Goal: Information Seeking & Learning: Learn about a topic

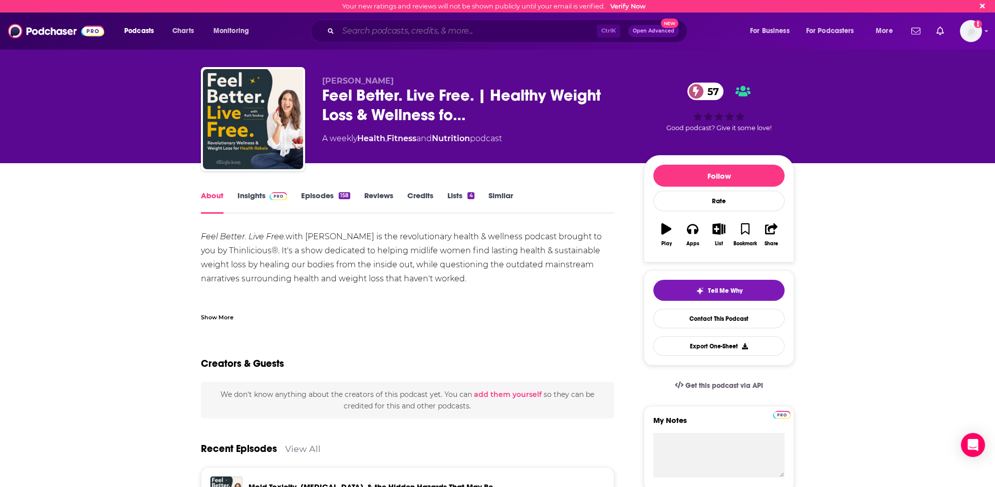
click at [357, 28] on input "Search podcasts, credits, & more..." at bounding box center [467, 31] width 258 height 16
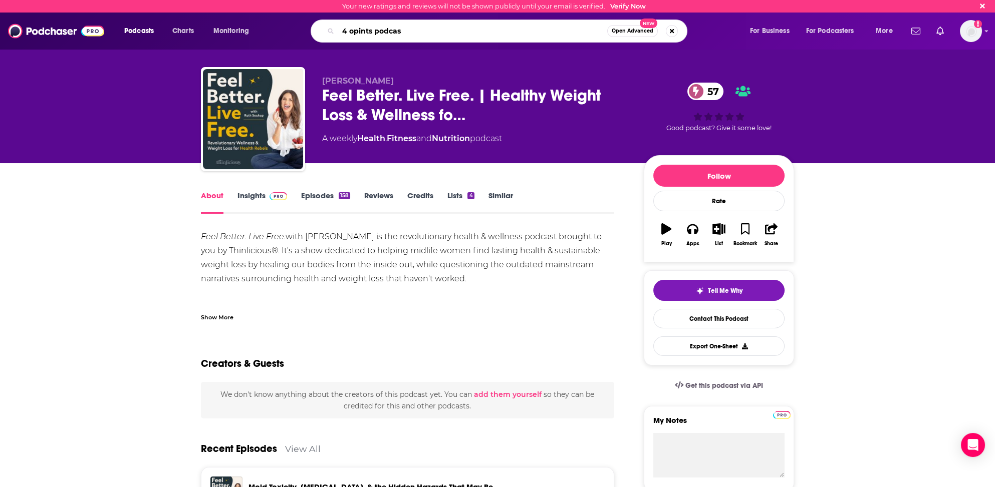
type input "4 opints podcast"
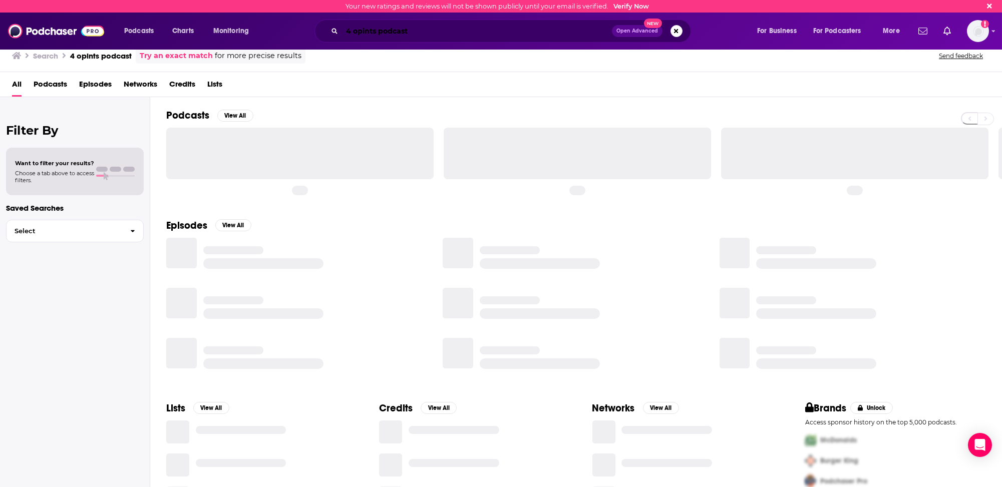
click at [358, 30] on input "4 opints podcast" at bounding box center [477, 31] width 270 height 16
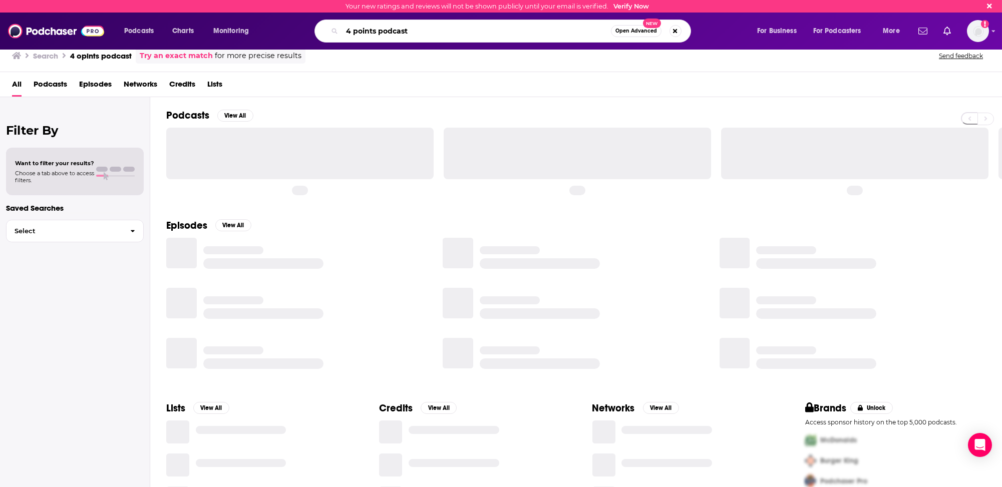
type input "4 points podcast"
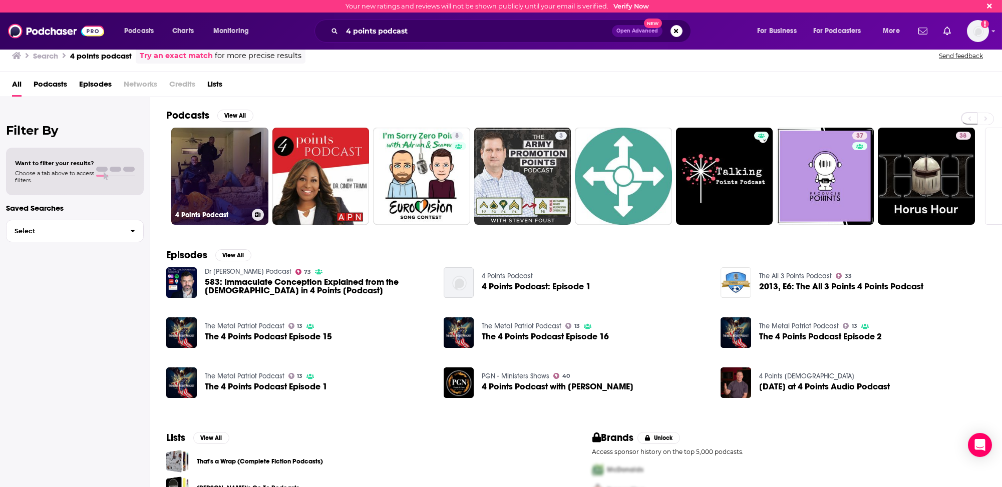
click at [206, 190] on link "4 Points Podcast" at bounding box center [219, 176] width 97 height 97
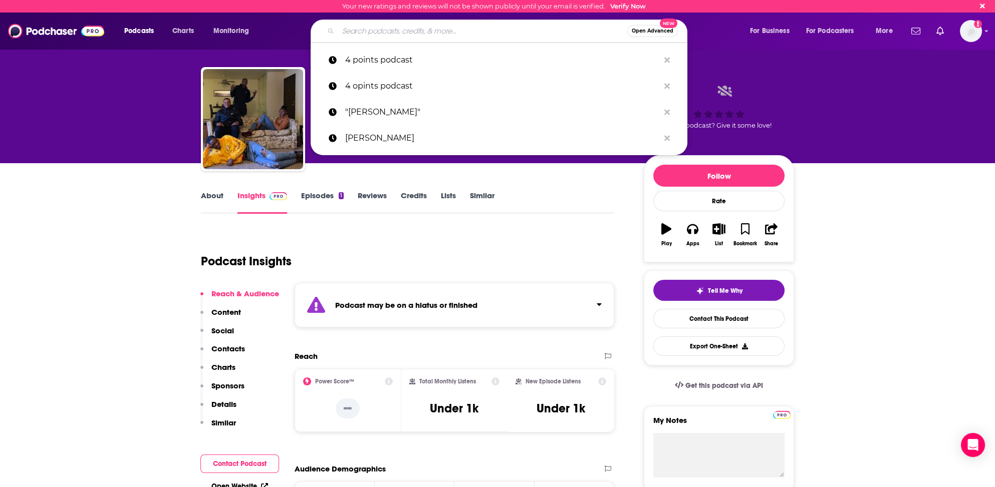
click at [359, 35] on input "Search podcasts, credits, & more..." at bounding box center [482, 31] width 289 height 16
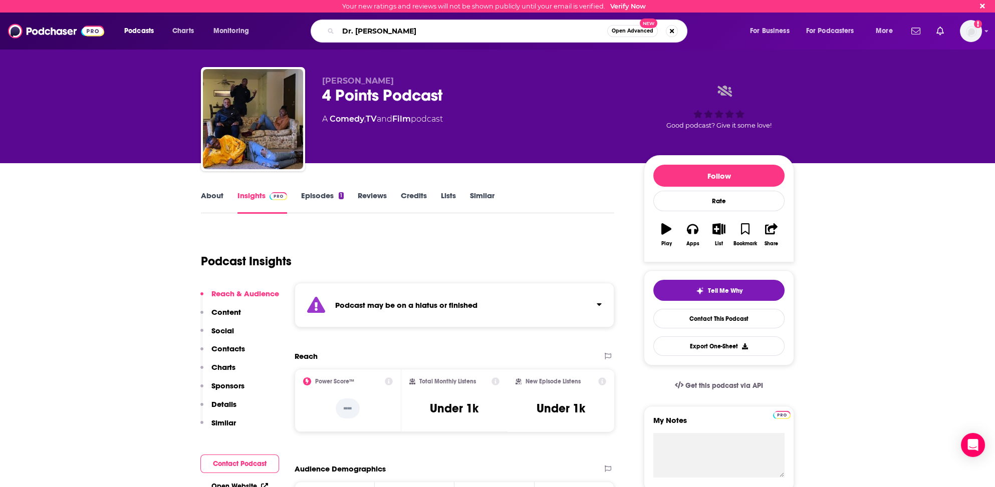
type input "[PERSON_NAME]"
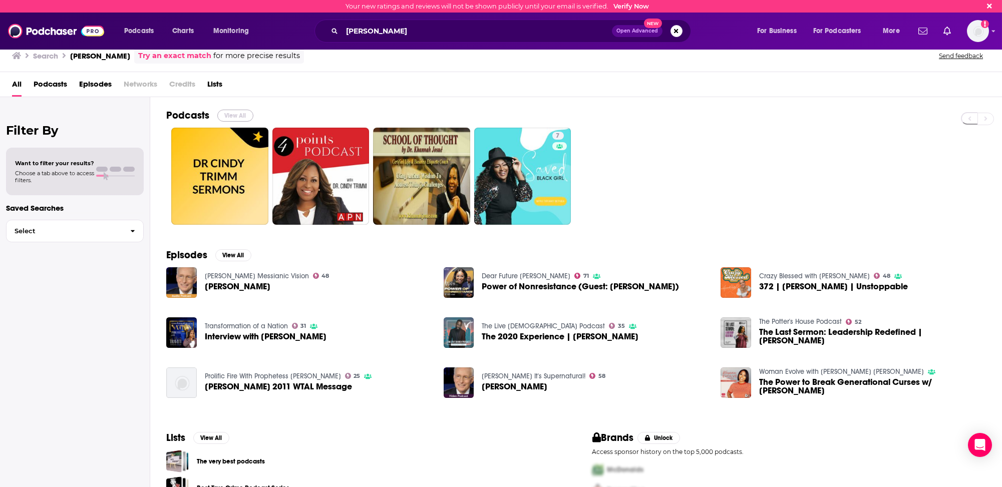
click at [232, 114] on button "View All" at bounding box center [235, 116] width 36 height 12
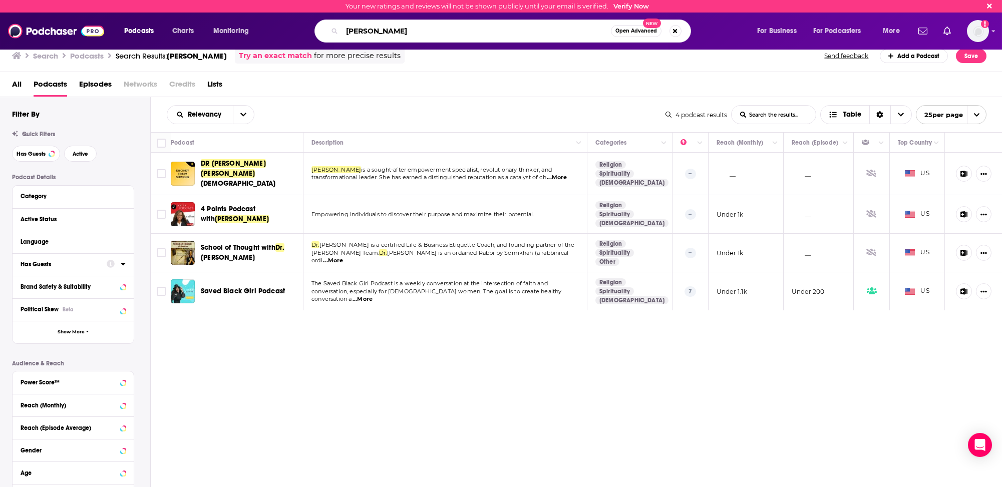
click at [376, 31] on input "[PERSON_NAME]" at bounding box center [476, 31] width 269 height 16
type input "The [PERSON_NAME] podcast"
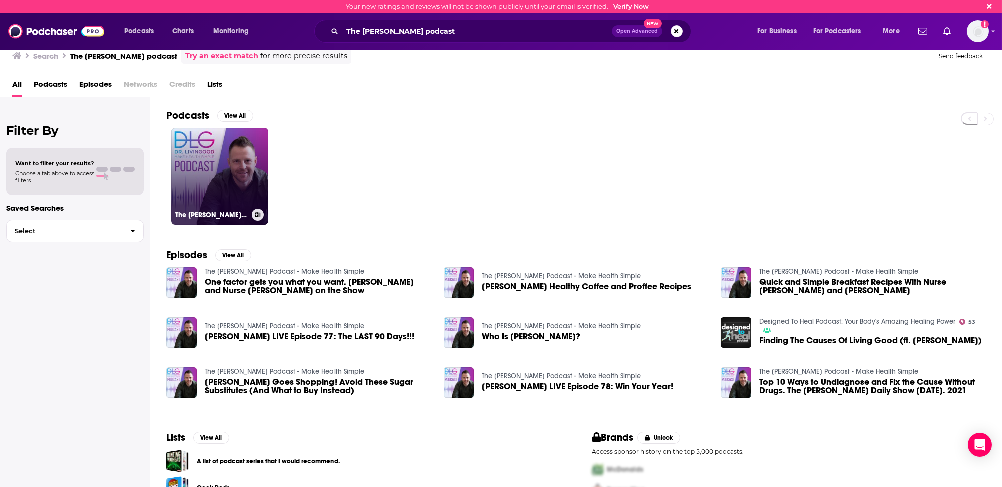
click at [180, 195] on link "The [PERSON_NAME] Podcast - Make Health Simple" at bounding box center [219, 176] width 97 height 97
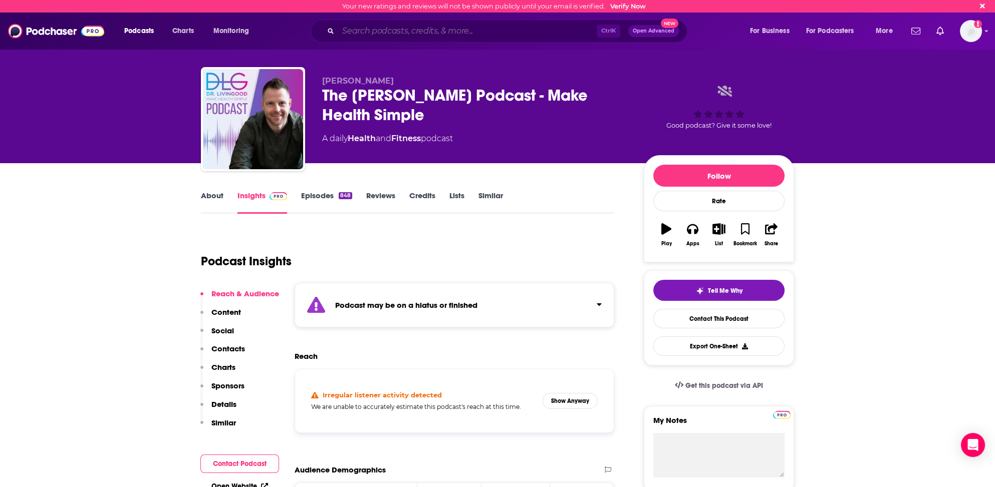
click at [393, 28] on input "Search podcasts, credits, & more..." at bounding box center [467, 31] width 258 height 16
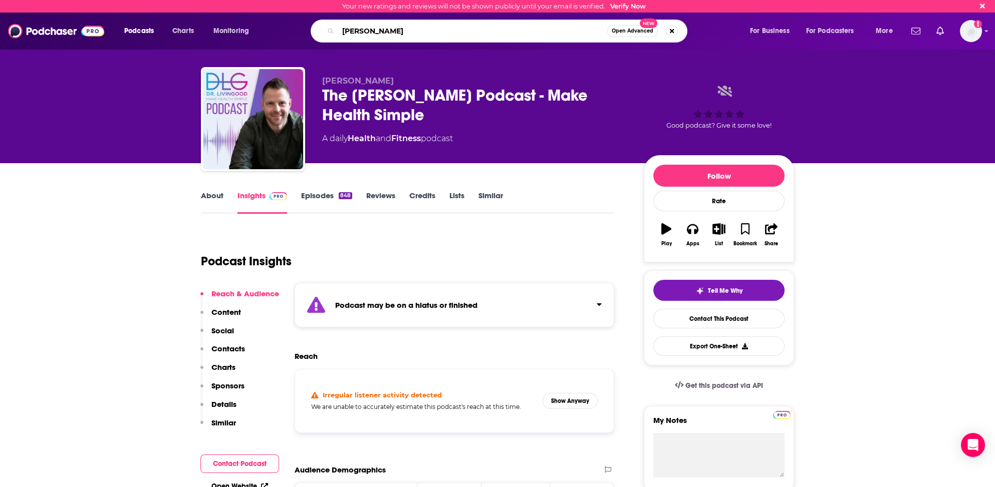
type input "[PERSON_NAME]"
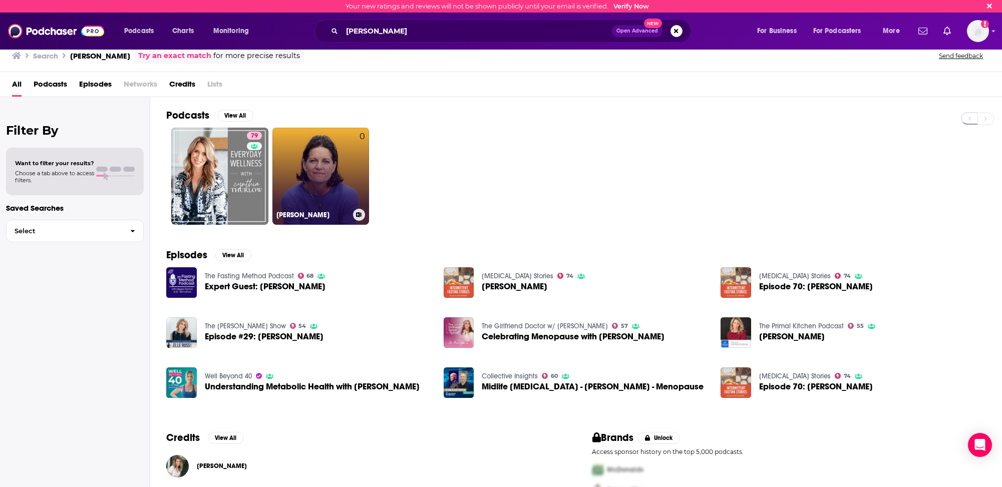
click at [323, 163] on link "0 [PERSON_NAME]" at bounding box center [321, 176] width 97 height 97
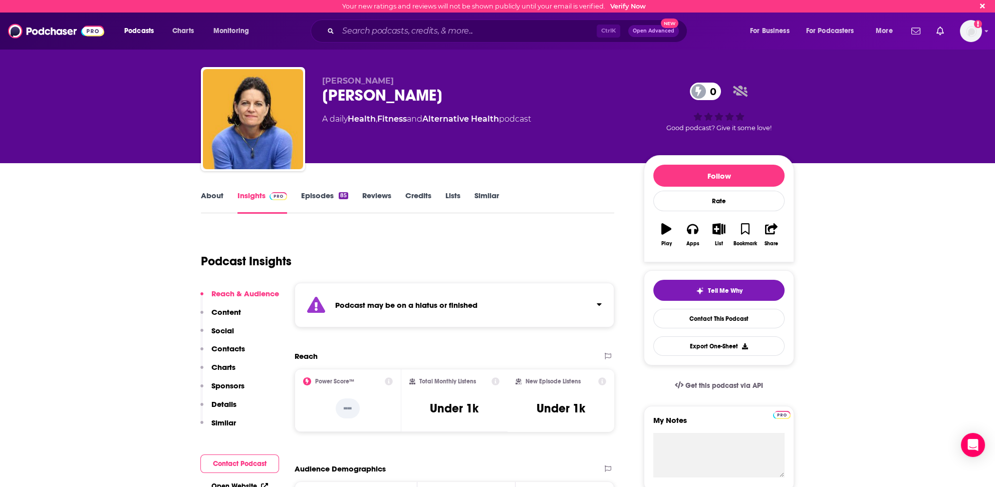
scroll to position [50, 0]
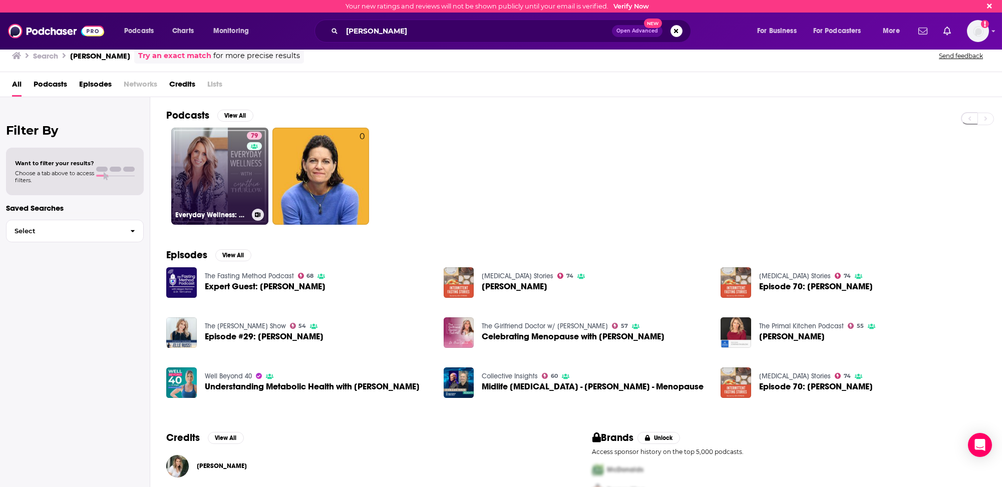
click at [201, 162] on link "79 Everyday Wellness: Midlife Hormones, Health, and Science for Women 35+" at bounding box center [219, 176] width 97 height 97
